Goal: Information Seeking & Learning: Learn about a topic

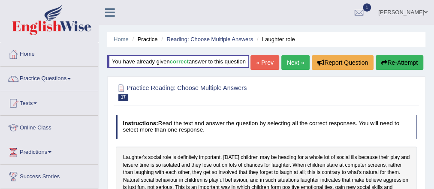
click at [287, 70] on link "Next »" at bounding box center [295, 62] width 28 height 15
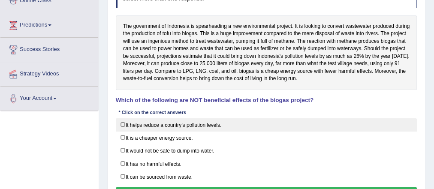
scroll to position [137, 0]
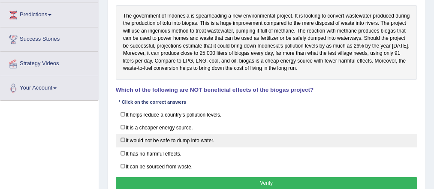
click at [194, 143] on label "It would not be safe to dump into water." at bounding box center [267, 140] width 302 height 13
checkbox input "true"
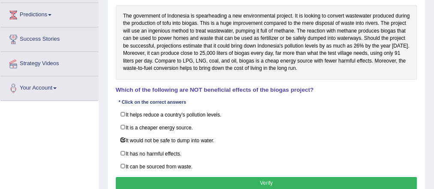
click at [288, 177] on button "Verify" at bounding box center [267, 183] width 302 height 12
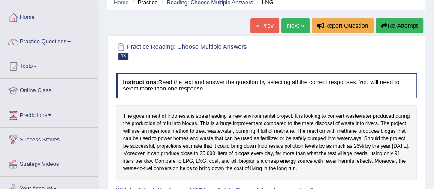
scroll to position [34, 0]
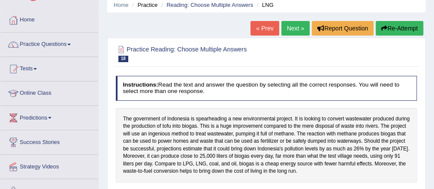
click at [290, 28] on link "Next »" at bounding box center [295, 28] width 28 height 15
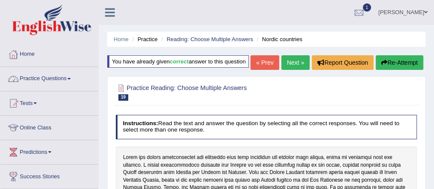
click at [48, 79] on link "Practice Questions" at bounding box center [49, 77] width 98 height 21
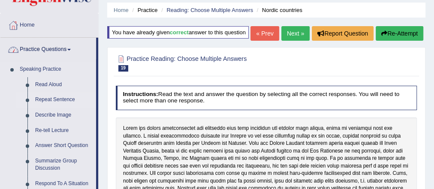
scroll to position [206, 0]
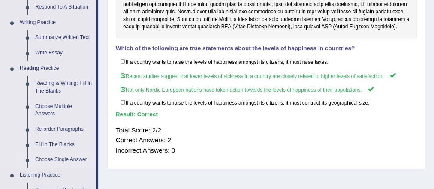
click at [48, 159] on link "Choose Single Answer" at bounding box center [63, 159] width 65 height 15
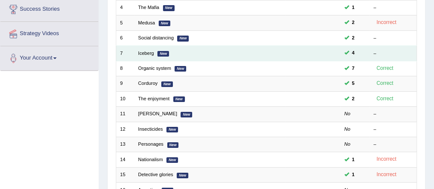
scroll to position [172, 0]
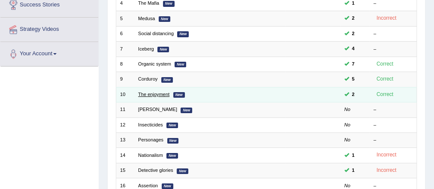
click at [146, 93] on link "The enjoyment" at bounding box center [153, 94] width 31 height 5
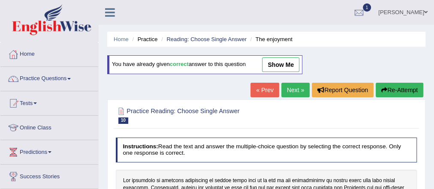
click at [276, 61] on link "show me" at bounding box center [280, 64] width 37 height 15
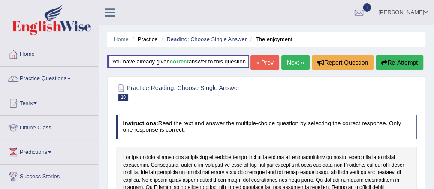
click at [295, 70] on link "Next »" at bounding box center [295, 62] width 28 height 15
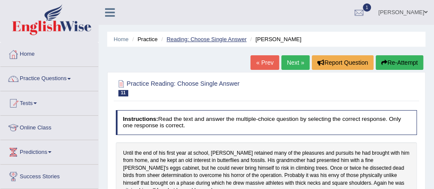
click at [215, 36] on link "Reading: Choose Single Answer" at bounding box center [206, 39] width 80 height 6
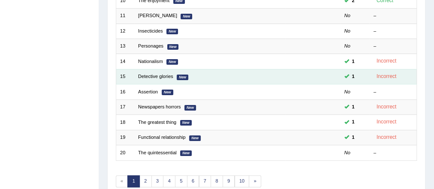
scroll to position [302, 0]
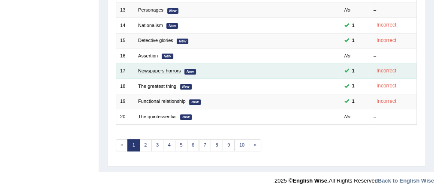
click at [157, 68] on link "Newspapers horrors" at bounding box center [159, 70] width 42 height 5
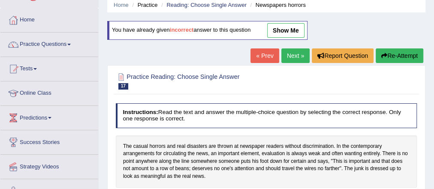
click at [282, 26] on link "show me" at bounding box center [285, 30] width 37 height 15
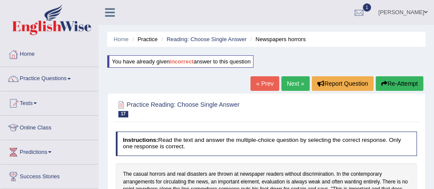
click at [295, 82] on link "Next »" at bounding box center [295, 83] width 28 height 15
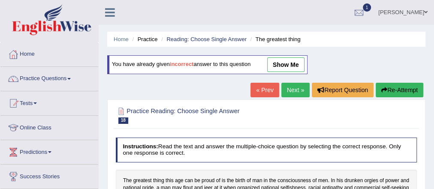
click at [283, 69] on link "show me" at bounding box center [285, 64] width 37 height 15
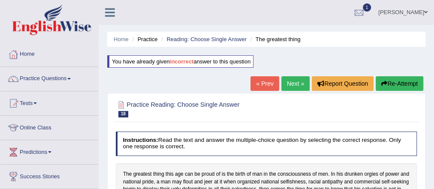
click at [296, 86] on link "Next »" at bounding box center [295, 83] width 28 height 15
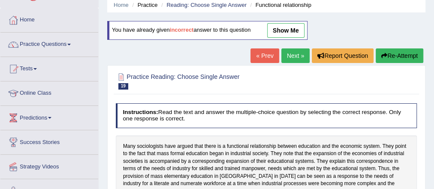
click at [293, 33] on link "show me" at bounding box center [285, 30] width 37 height 15
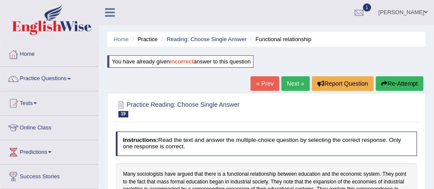
click at [284, 85] on link "Next »" at bounding box center [295, 83] width 28 height 15
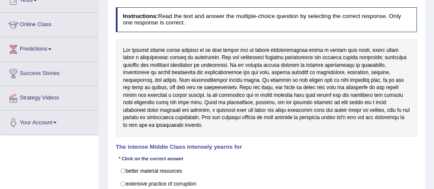
scroll to position [137, 0]
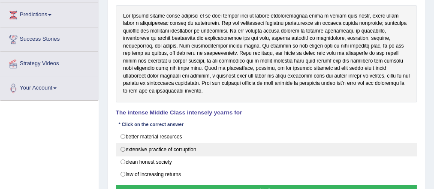
click at [177, 143] on label "extensive practice of corruption" at bounding box center [267, 149] width 302 height 13
radio input "true"
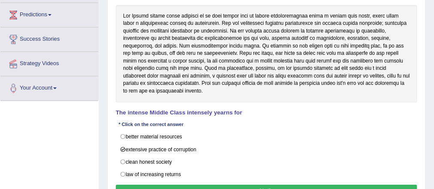
click at [265, 185] on button "Verify" at bounding box center [267, 191] width 302 height 12
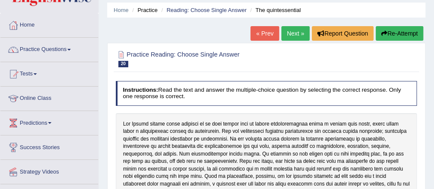
scroll to position [0, 0]
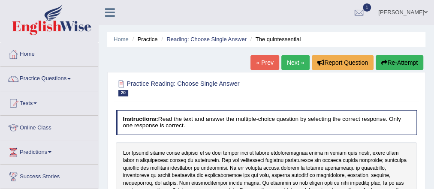
click at [294, 58] on link "Next »" at bounding box center [295, 62] width 28 height 15
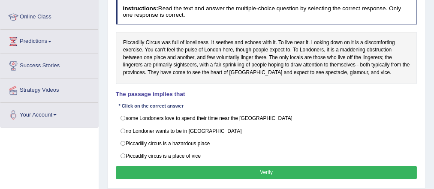
scroll to position [137, 0]
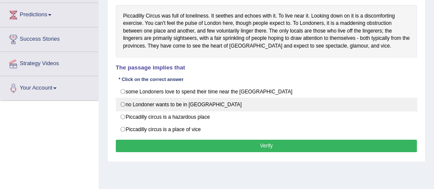
click at [201, 98] on label "no Londoner wants to be in Piccadilly circus" at bounding box center [267, 104] width 302 height 13
radio input "true"
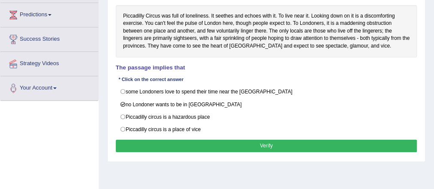
click at [269, 147] on button "Verify" at bounding box center [267, 146] width 302 height 12
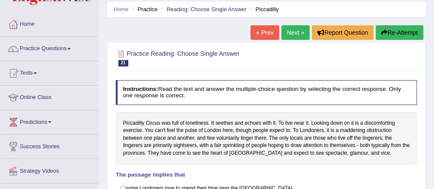
scroll to position [0, 0]
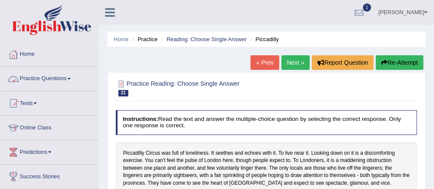
click at [60, 80] on link "Practice Questions" at bounding box center [49, 77] width 98 height 21
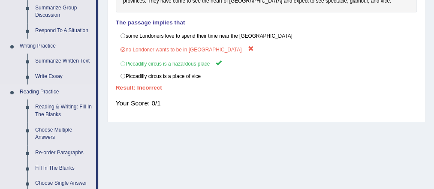
scroll to position [206, 0]
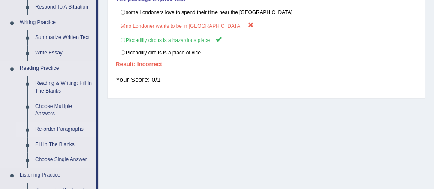
click at [51, 131] on link "Re-order Paragraphs" at bounding box center [63, 129] width 65 height 15
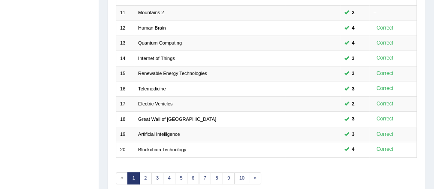
scroll to position [275, 0]
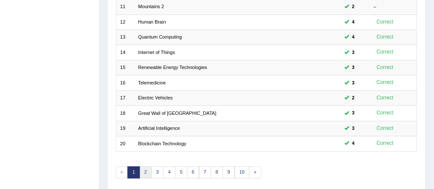
click at [146, 167] on link "2" at bounding box center [145, 172] width 12 height 12
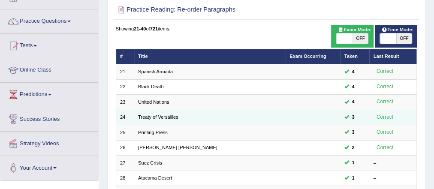
scroll to position [69, 0]
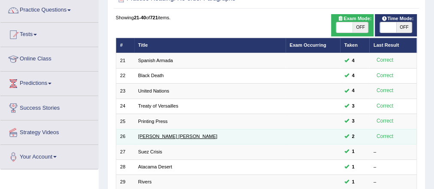
click at [159, 136] on link "Rosetta Stone" at bounding box center [177, 136] width 79 height 5
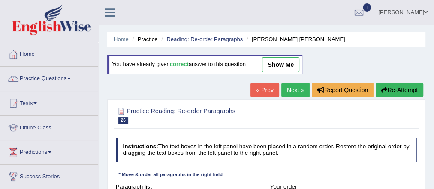
click at [275, 66] on link "show me" at bounding box center [280, 64] width 37 height 15
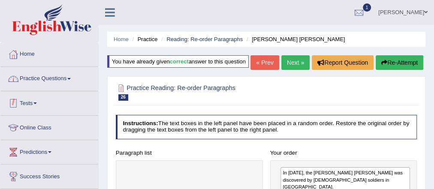
click at [36, 76] on link "Practice Questions" at bounding box center [49, 77] width 98 height 21
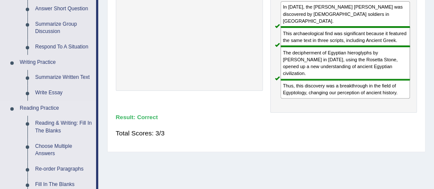
scroll to position [206, 0]
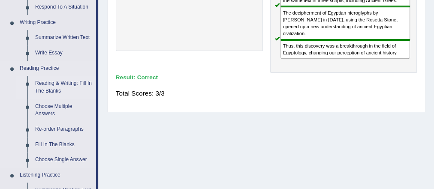
click at [50, 80] on link "Reading & Writing: Fill In The Blanks" at bounding box center [63, 87] width 65 height 23
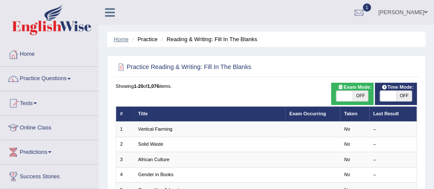
click at [124, 37] on link "Home" at bounding box center [121, 39] width 15 height 6
